Goal: Transaction & Acquisition: Purchase product/service

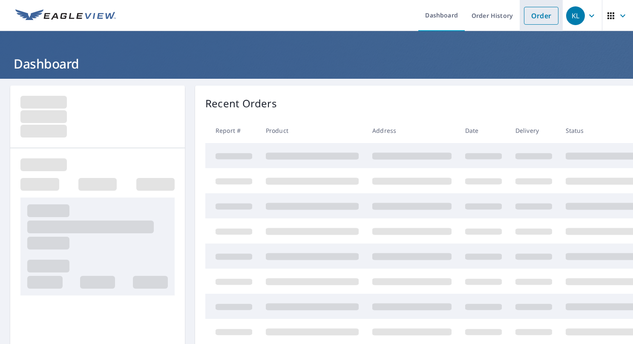
click at [534, 18] on link "Order" at bounding box center [541, 16] width 34 height 18
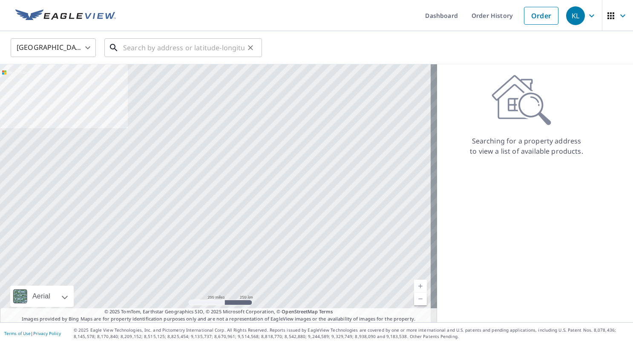
click at [166, 46] on input "text" at bounding box center [183, 48] width 121 height 24
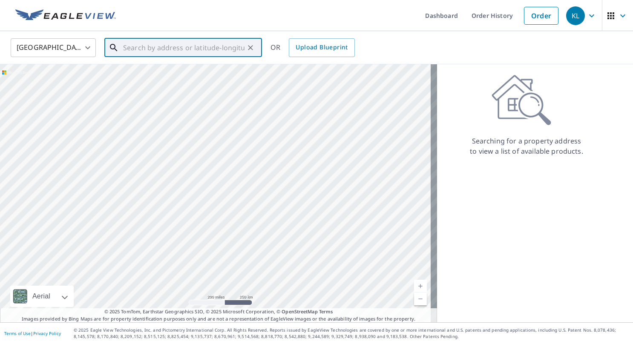
paste input "15314 Dusty Trail"
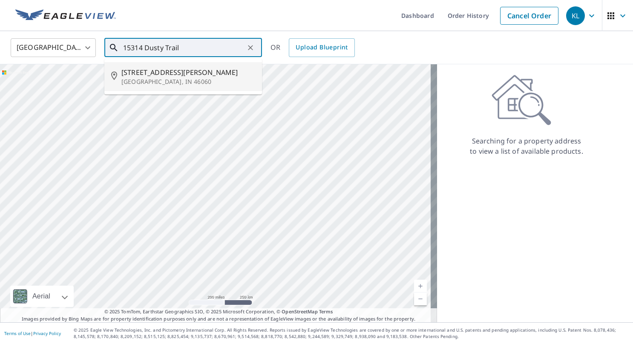
click at [172, 78] on p "[GEOGRAPHIC_DATA], IN 46060" at bounding box center [188, 82] width 134 height 9
type input "[STREET_ADDRESS]"
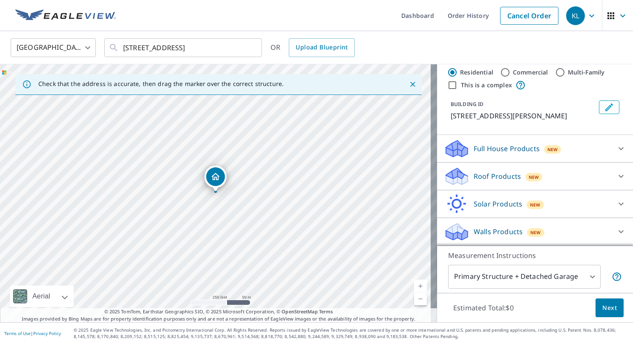
scroll to position [16, 0]
click at [616, 177] on icon at bounding box center [621, 177] width 10 height 10
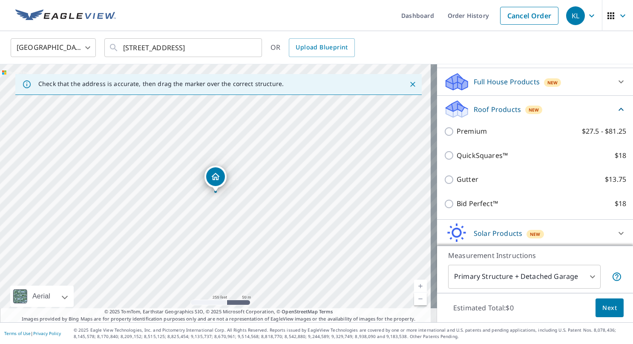
scroll to position [98, 0]
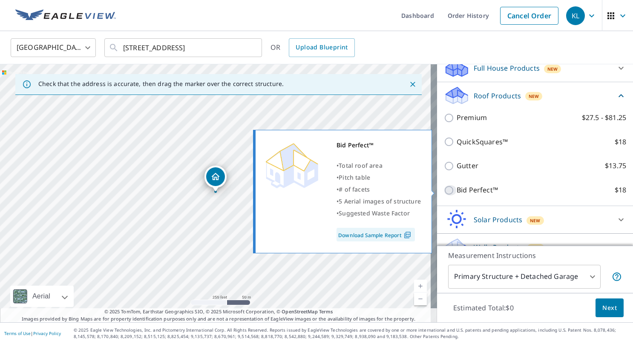
click at [444, 188] on input "Bid Perfect™ $18" at bounding box center [450, 190] width 13 height 10
checkbox input "true"
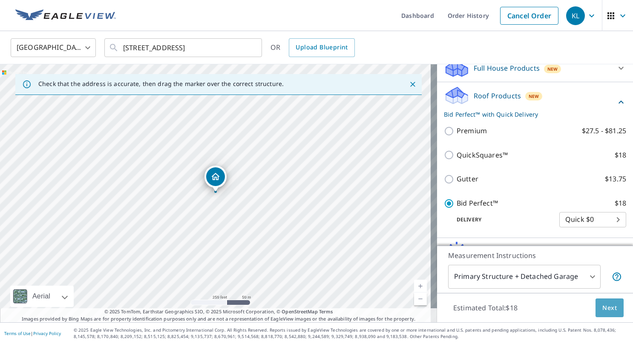
click at [597, 314] on button "Next" at bounding box center [609, 308] width 28 height 19
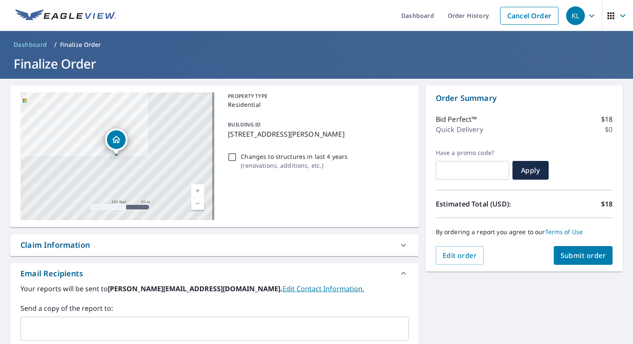
click at [574, 265] on div "Order Summary Bid Perfect™ $18 Quick Delivery $0 Have a promo code? ​ Apply Est…" at bounding box center [523, 179] width 197 height 186
click at [571, 259] on span "Submit order" at bounding box center [583, 255] width 46 height 9
